Goal: Task Accomplishment & Management: Manage account settings

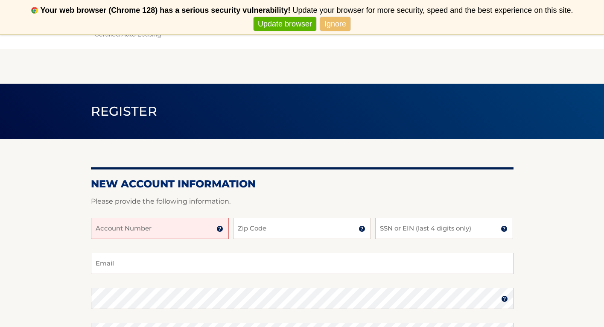
click at [219, 230] on img at bounding box center [219, 228] width 7 height 7
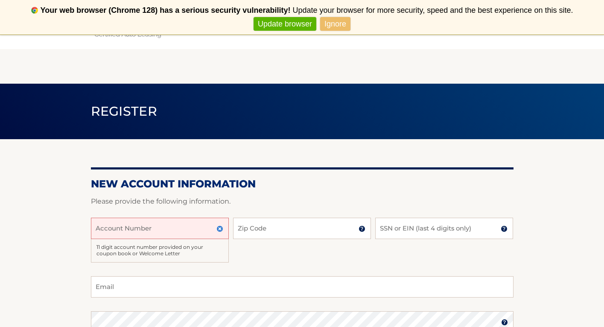
click at [46, 216] on section "New Account Information Please provide the following information. Account Numbe…" at bounding box center [302, 317] width 604 height 357
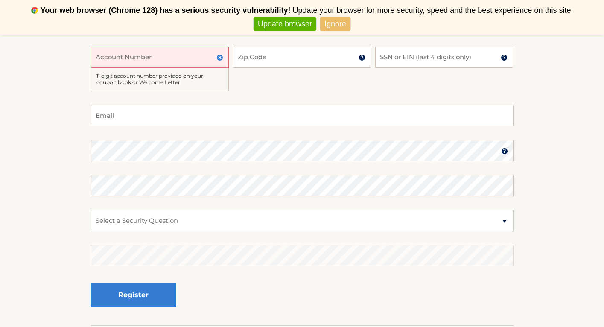
scroll to position [205, 0]
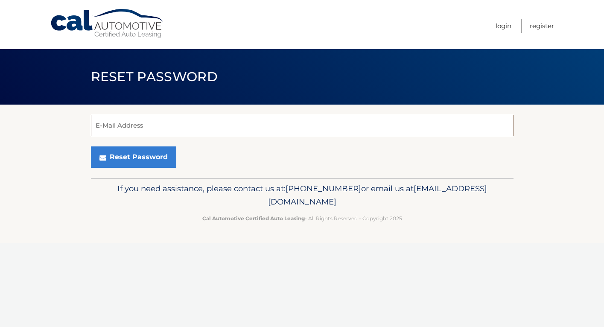
click at [205, 116] on input "E-Mail Address" at bounding box center [302, 125] width 422 height 21
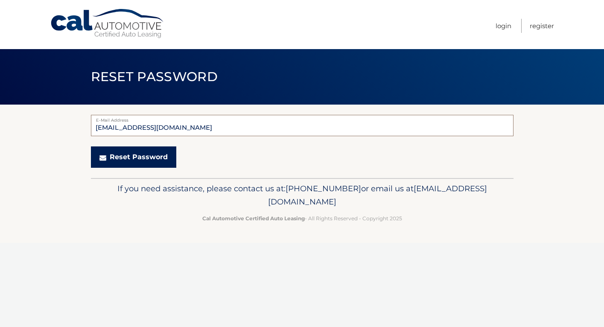
type input "[EMAIL_ADDRESS][DOMAIN_NAME]"
click at [147, 161] on button "Reset Password" at bounding box center [133, 156] width 85 height 21
